Goal: Navigation & Orientation: Understand site structure

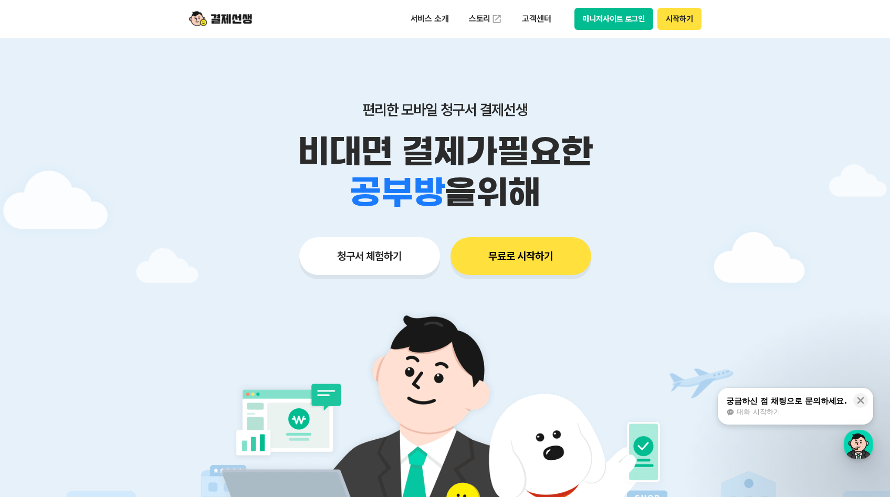
click at [756, 209] on div at bounding box center [445, 315] width 890 height 554
click at [689, 130] on div "편리한 모바일 청구서 결제선생 비대면 결제가 필요한 학원 공부방 호텔 쇼핑몰 병원 배달 보험사 항공사 골프장 를 위해" at bounding box center [445, 157] width 538 height 112
click at [236, 14] on img at bounding box center [220, 19] width 63 height 20
click at [760, 160] on div at bounding box center [445, 315] width 890 height 554
click at [237, 18] on img at bounding box center [220, 19] width 63 height 20
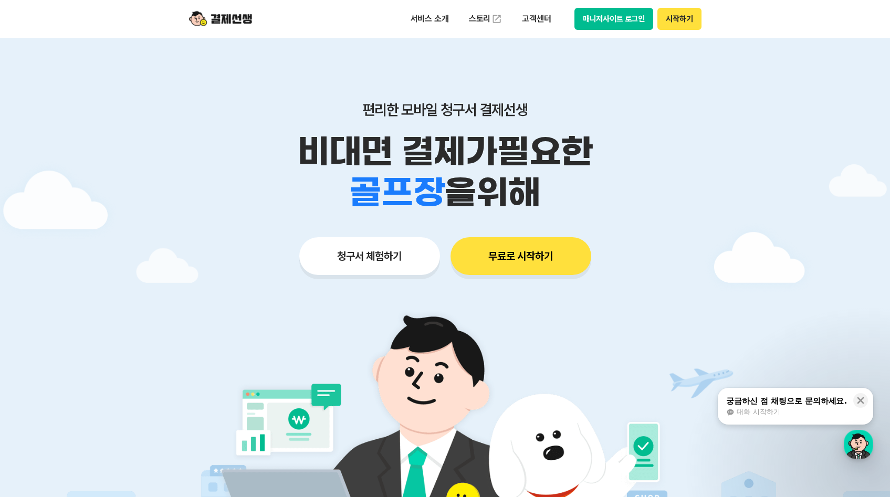
click at [722, 114] on div at bounding box center [445, 315] width 890 height 554
click at [230, 13] on img at bounding box center [220, 19] width 63 height 20
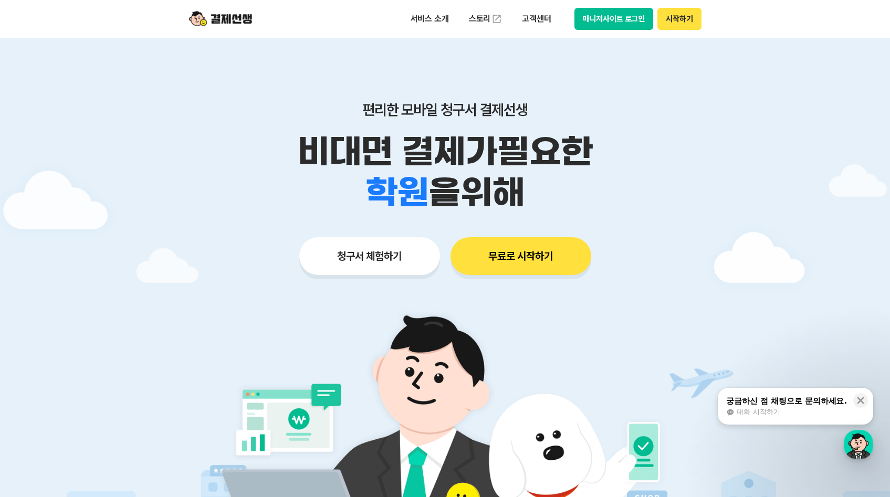
click at [81, 70] on div at bounding box center [445, 315] width 890 height 554
click at [673, 23] on button "시작하기" at bounding box center [680, 19] width 44 height 22
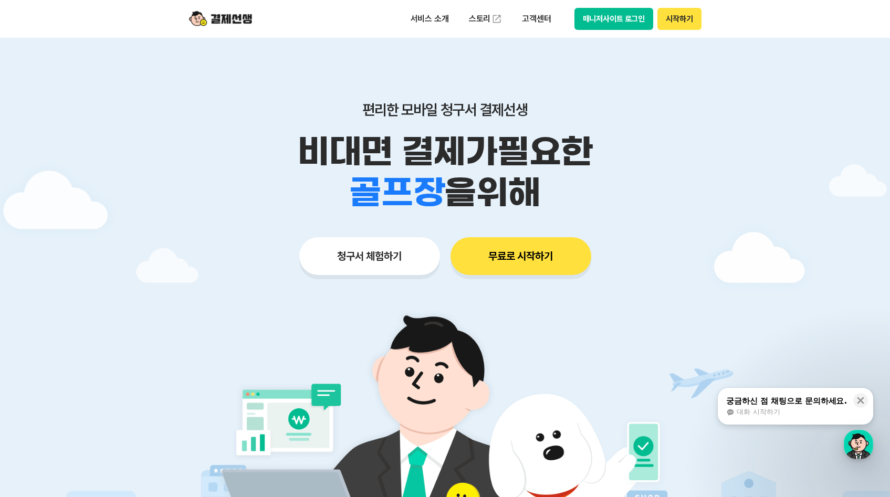
click at [686, 173] on div "학원 공부방 호텔 쇼핑몰 병원 배달 보험사 항공사 골프장 을 위해" at bounding box center [445, 192] width 538 height 41
click at [722, 181] on div at bounding box center [445, 315] width 890 height 554
